Goal: Task Accomplishment & Management: Manage account settings

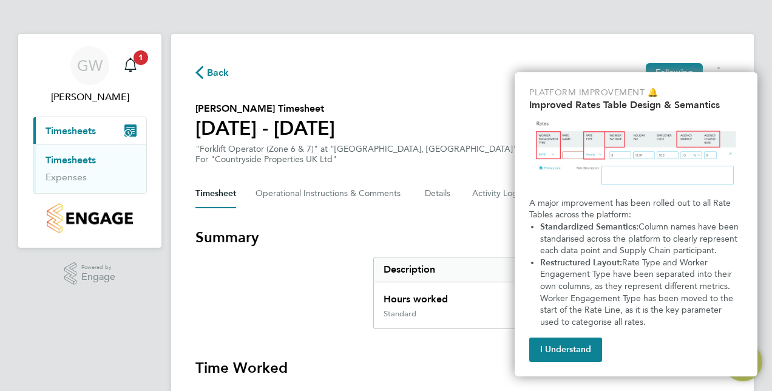
click at [580, 352] on button "I Understand" at bounding box center [565, 350] width 73 height 24
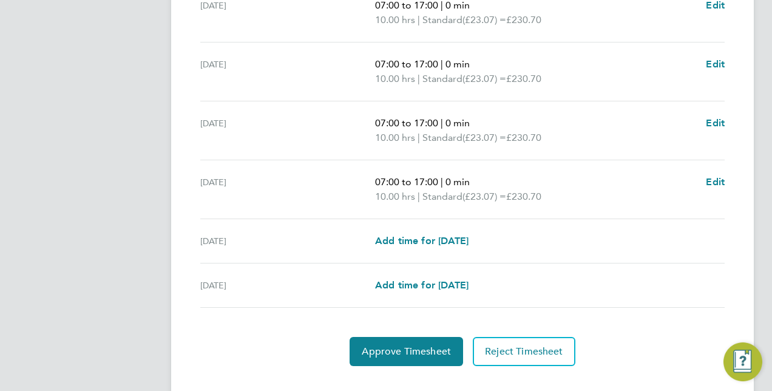
scroll to position [484, 0]
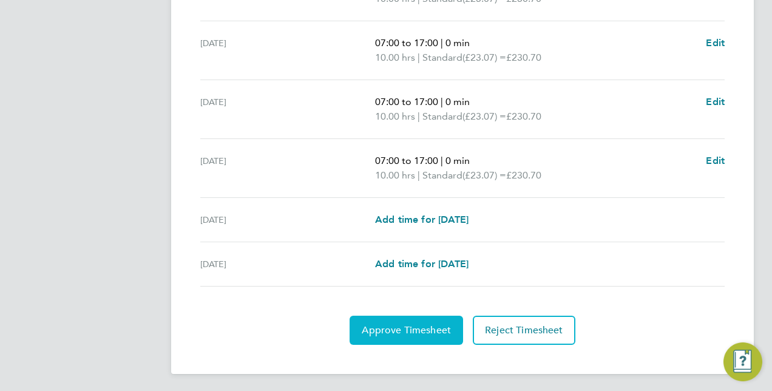
click at [415, 341] on button "Approve Timesheet" at bounding box center [407, 330] width 114 height 29
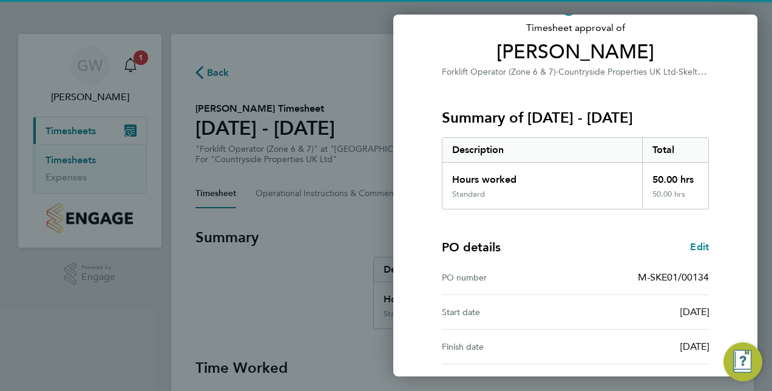
scroll to position [189, 0]
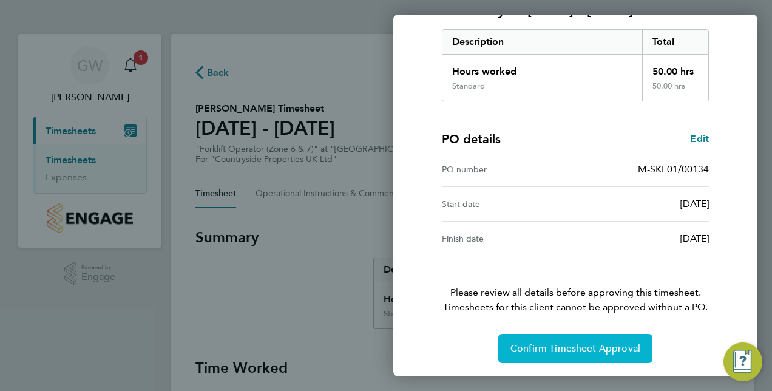
click at [566, 339] on button "Confirm Timesheet Approval" at bounding box center [575, 348] width 154 height 29
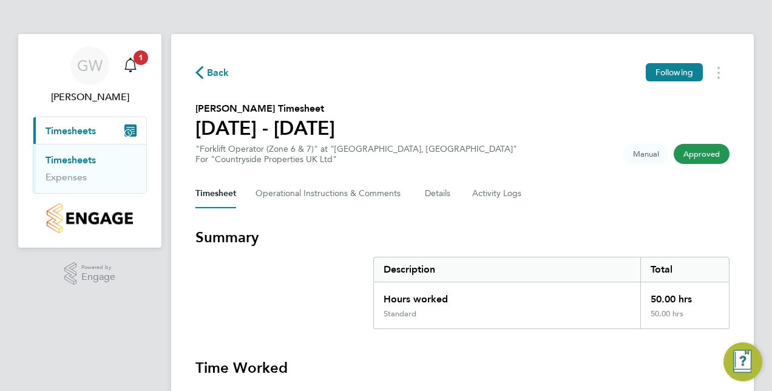
click at [572, 197] on div "Timesheet Operational Instructions & Comments Details Activity Logs" at bounding box center [462, 193] width 534 height 29
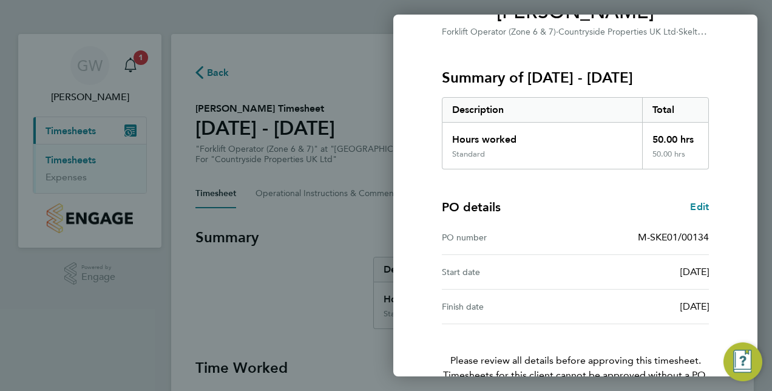
scroll to position [189, 0]
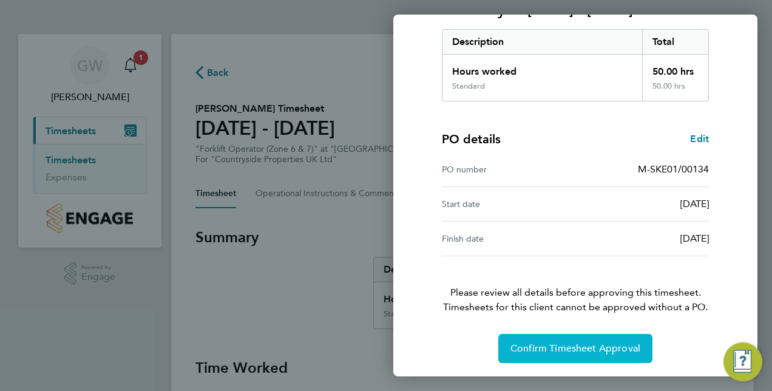
click at [577, 351] on span "Confirm Timesheet Approval" at bounding box center [576, 348] width 130 height 12
